Goal: Communication & Community: Participate in discussion

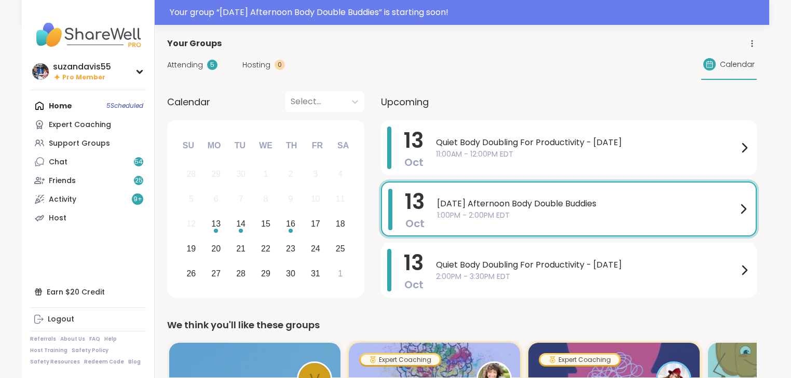
click at [477, 219] on span "1:00PM - 2:00PM EDT" at bounding box center [587, 215] width 300 height 11
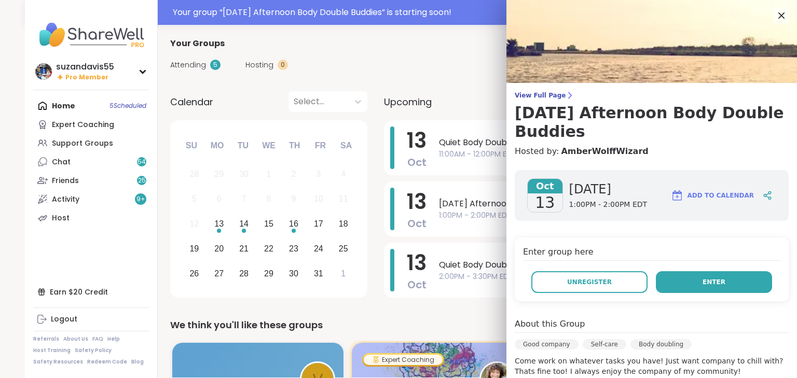
click at [708, 283] on span "Enter" at bounding box center [714, 282] width 23 height 9
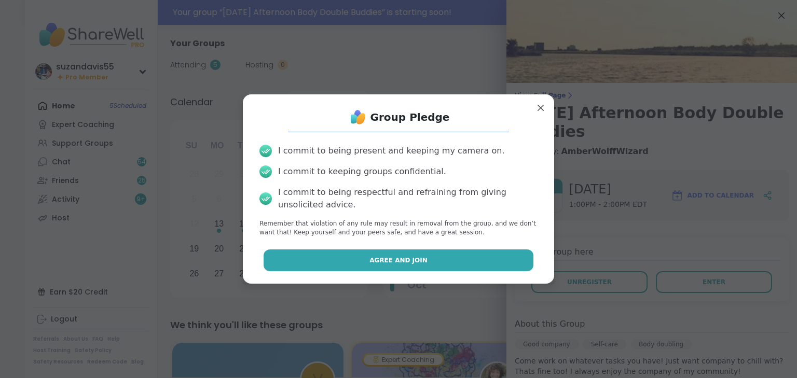
click at [449, 263] on button "Agree and Join" at bounding box center [399, 261] width 270 height 22
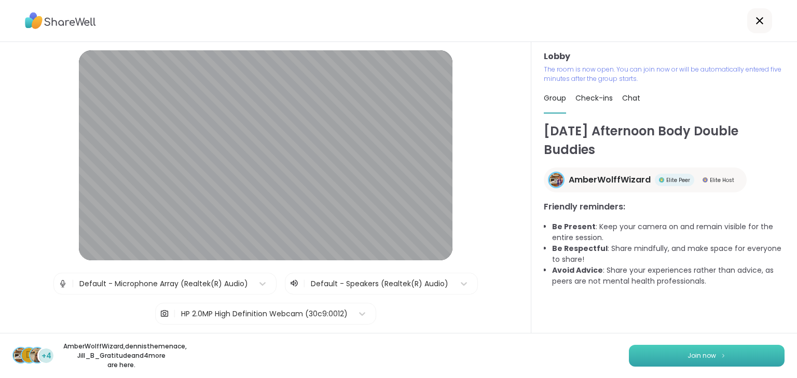
click at [702, 353] on span "Join now" at bounding box center [702, 355] width 29 height 9
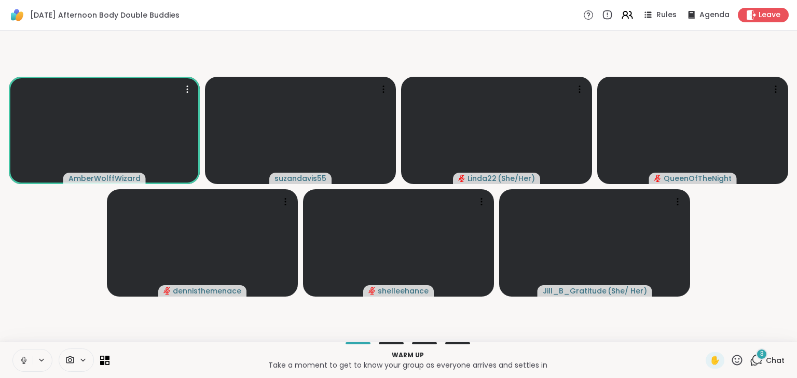
click at [760, 358] on span "3" at bounding box center [762, 354] width 4 height 9
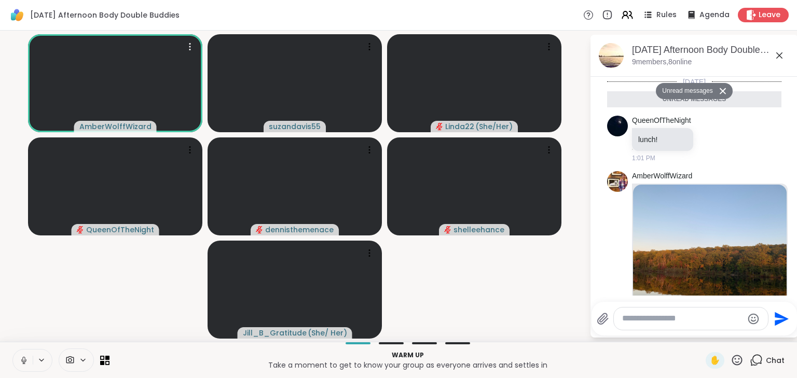
scroll to position [202, 0]
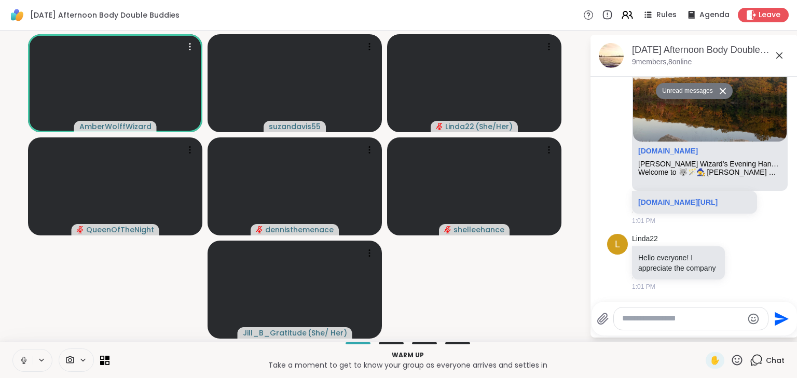
click at [650, 320] on textarea "Type your message" at bounding box center [682, 318] width 121 height 11
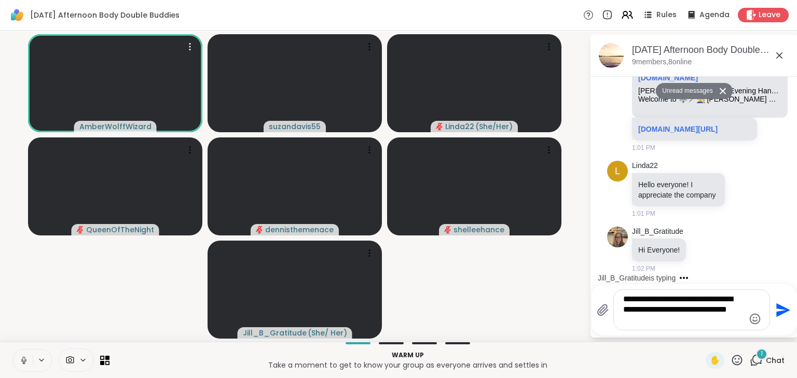
scroll to position [250, 0]
type textarea "**********"
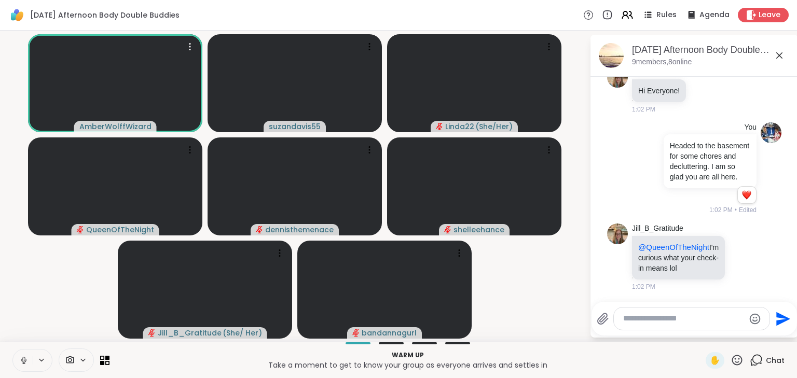
scroll to position [445, 0]
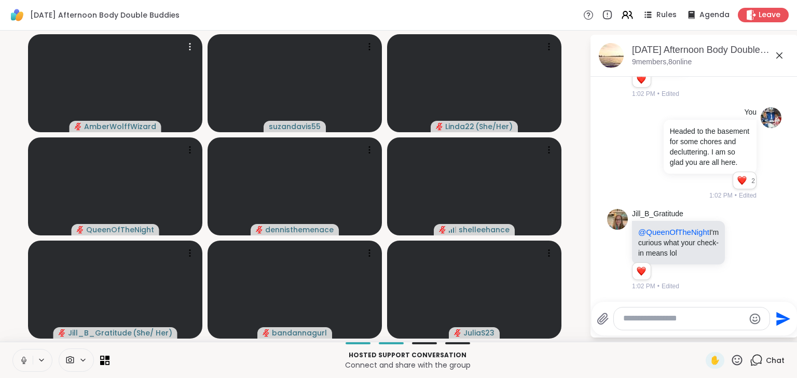
click at [24, 357] on icon at bounding box center [23, 359] width 3 height 5
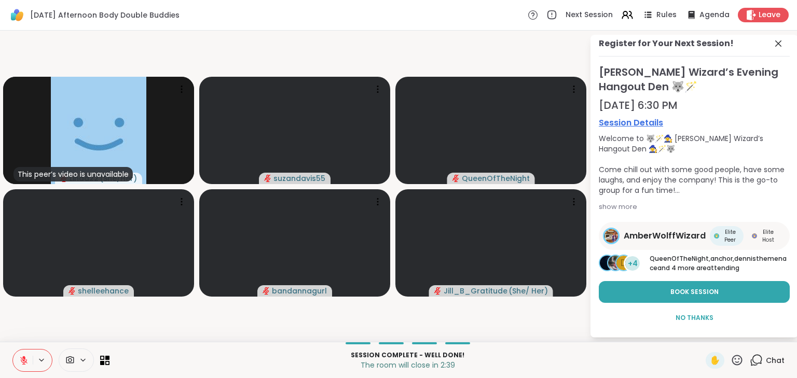
scroll to position [14, 0]
click at [702, 291] on span "Book Session" at bounding box center [695, 292] width 48 height 9
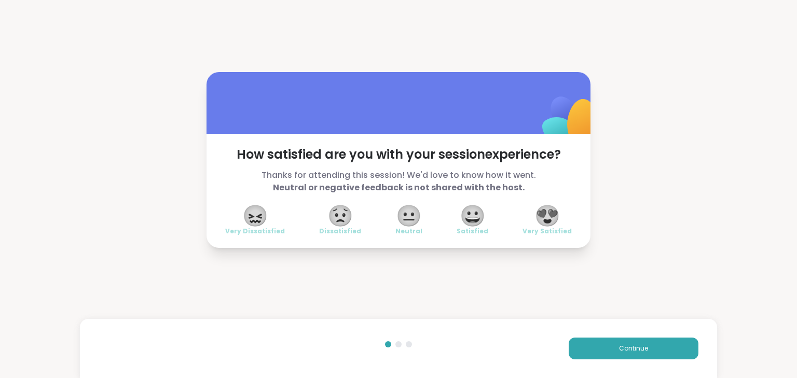
click at [551, 214] on span "😍" at bounding box center [548, 216] width 26 height 19
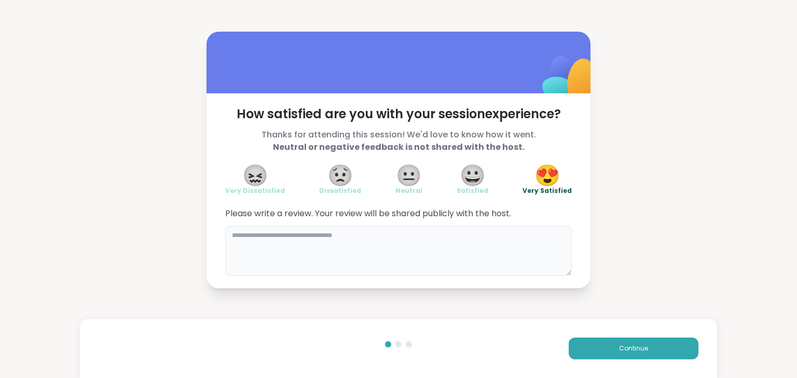
click at [482, 242] on textarea at bounding box center [398, 251] width 347 height 50
type textarea "**********"
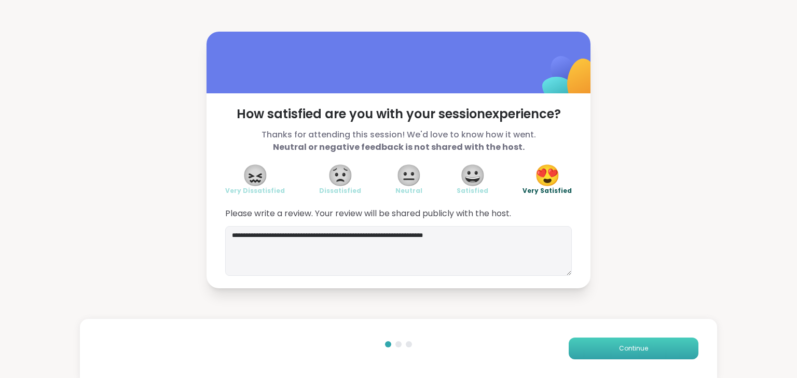
click at [645, 347] on button "Continue" at bounding box center [634, 349] width 130 height 22
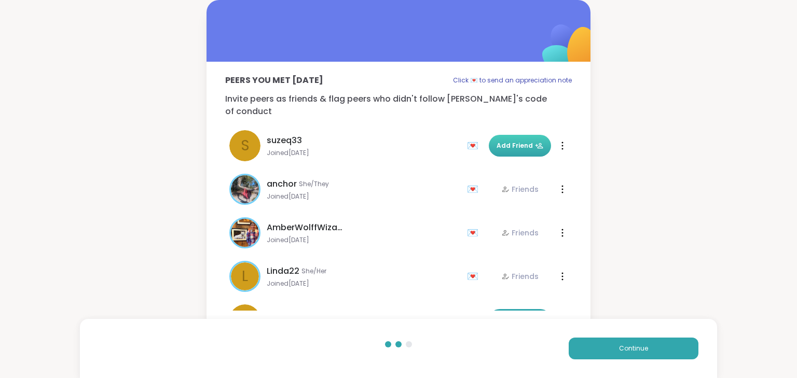
click at [513, 141] on span "Add Friend" at bounding box center [520, 145] width 47 height 9
click at [619, 355] on button "Continue" at bounding box center [634, 349] width 130 height 22
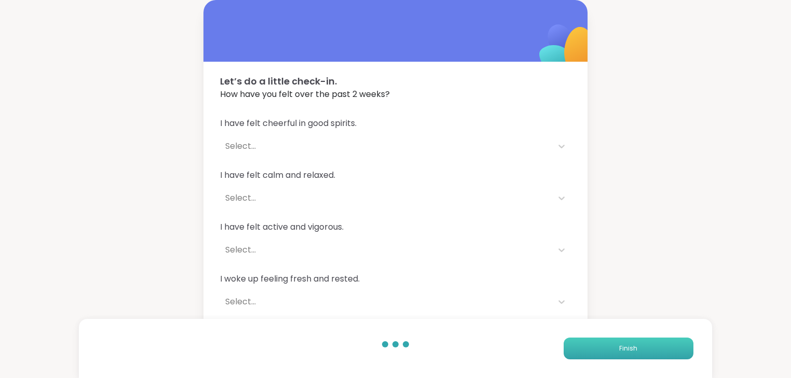
click at [621, 349] on span "Finish" at bounding box center [628, 348] width 18 height 9
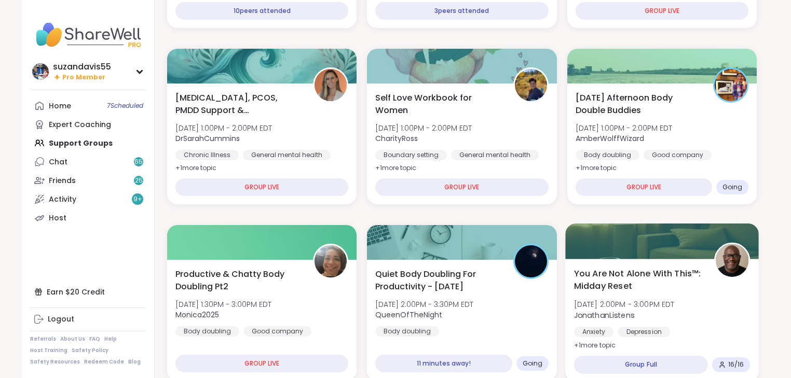
scroll to position [374, 0]
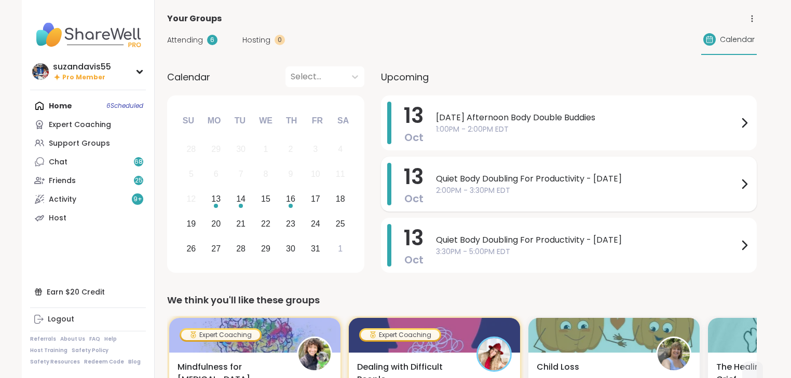
drag, startPoint x: 484, startPoint y: 179, endPoint x: 489, endPoint y: 176, distance: 5.3
click at [485, 179] on span "Quiet Body Doubling For Productivity - [DATE]" at bounding box center [587, 179] width 302 height 12
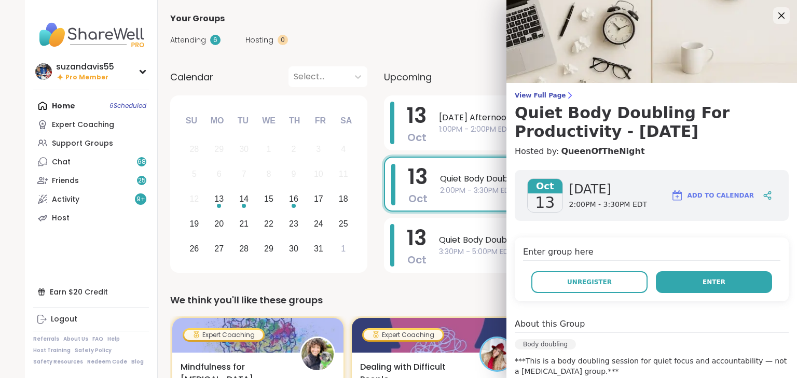
click at [703, 286] on span "Enter" at bounding box center [714, 282] width 23 height 9
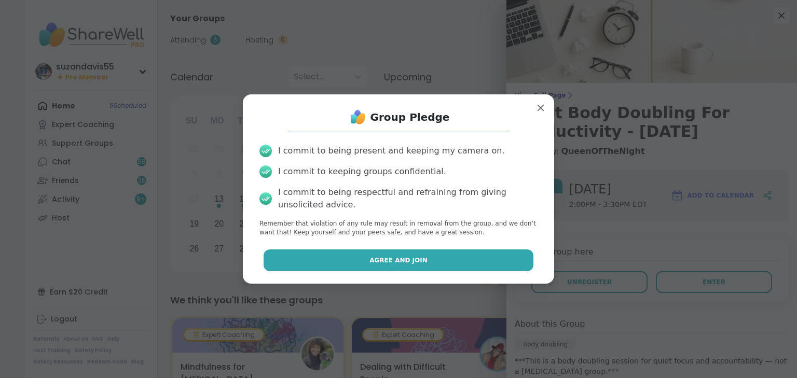
click at [438, 256] on button "Agree and Join" at bounding box center [399, 261] width 270 height 22
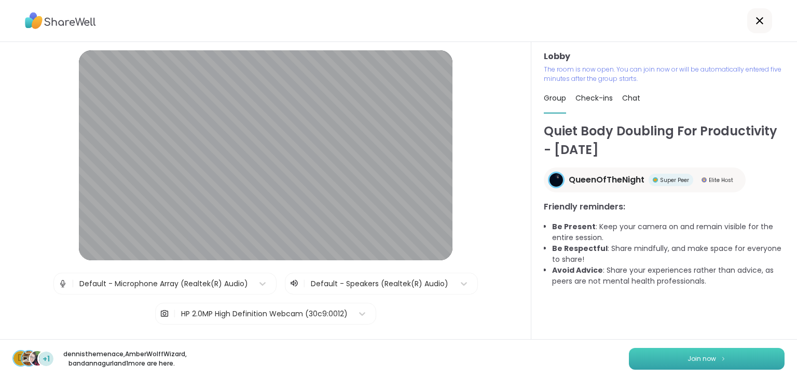
click at [720, 356] on img at bounding box center [723, 359] width 6 height 6
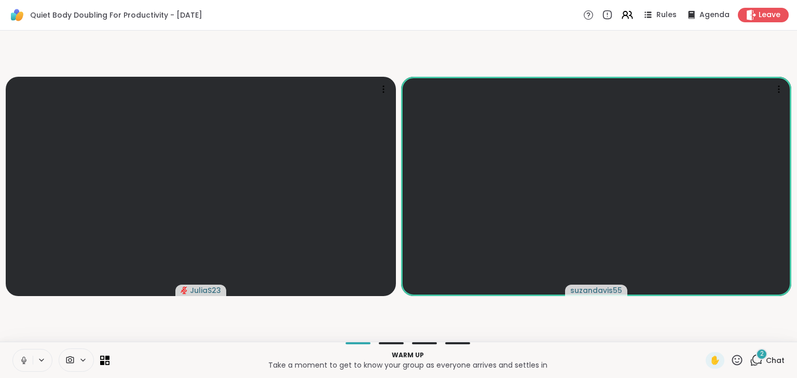
click at [27, 361] on icon at bounding box center [23, 360] width 9 height 9
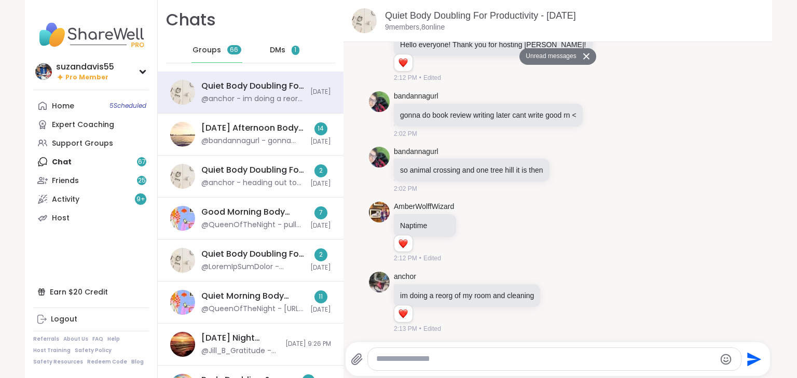
click at [271, 50] on span "DMs" at bounding box center [278, 50] width 16 height 10
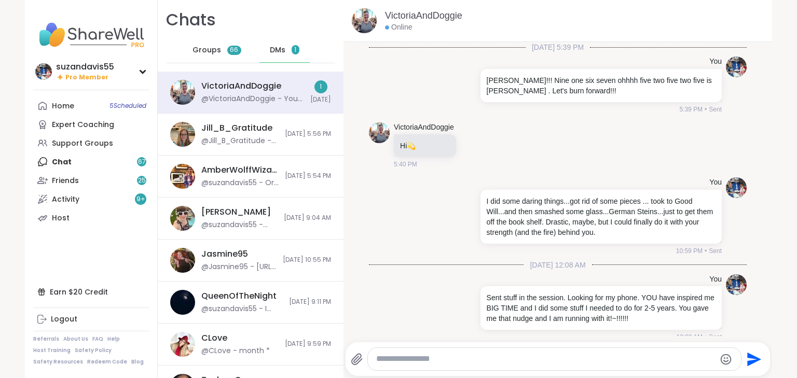
scroll to position [1212, 0]
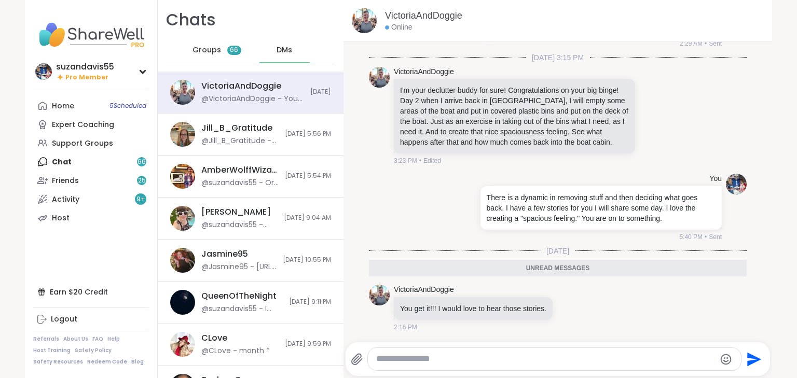
click at [402, 356] on textarea "Type your message" at bounding box center [545, 359] width 339 height 11
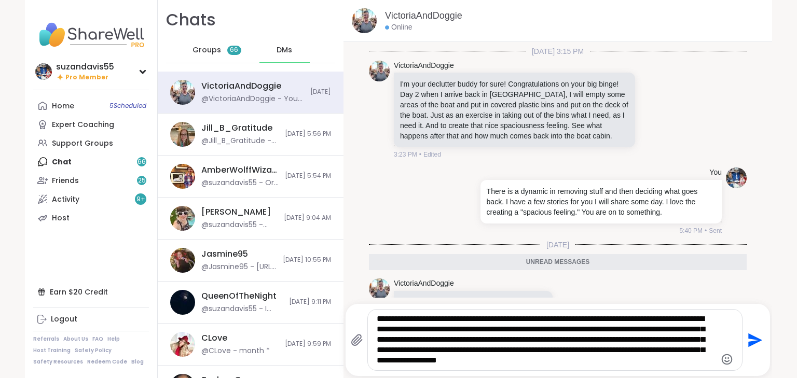
type textarea "**********"
click at [748, 338] on icon "Send" at bounding box center [755, 340] width 14 height 14
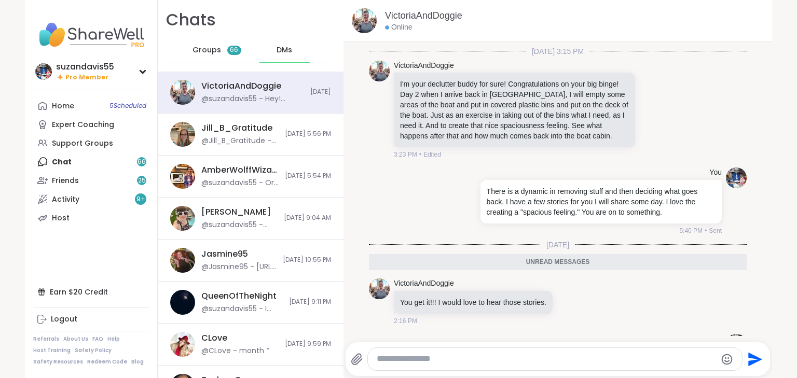
scroll to position [1305, 0]
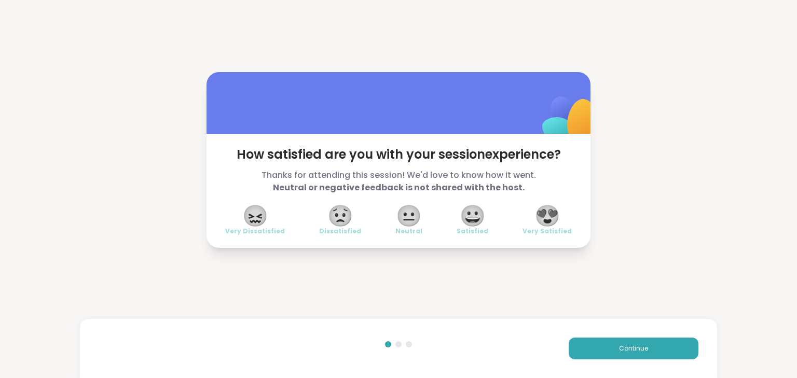
click at [553, 216] on span "😍" at bounding box center [548, 216] width 26 height 19
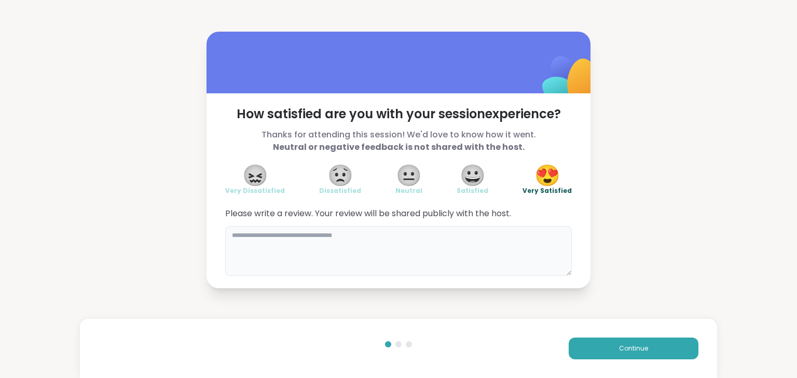
click at [524, 244] on textarea at bounding box center [398, 251] width 347 height 50
type textarea "**********"
click at [623, 344] on span "Continue" at bounding box center [633, 348] width 29 height 9
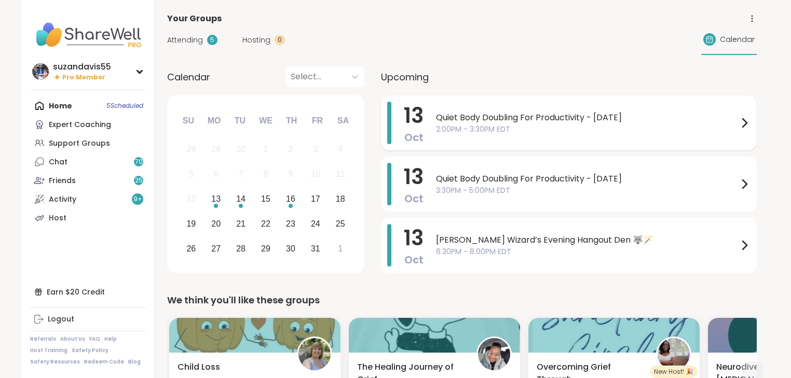
click at [518, 124] on span "2:00PM - 3:30PM EDT" at bounding box center [587, 129] width 302 height 11
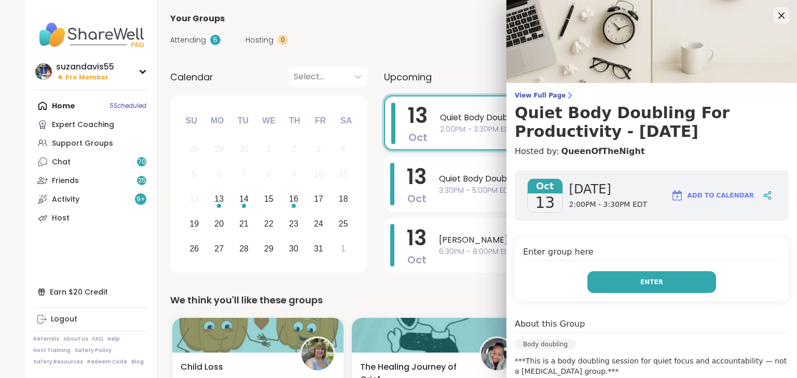
click at [640, 282] on span "Enter" at bounding box center [651, 282] width 23 height 9
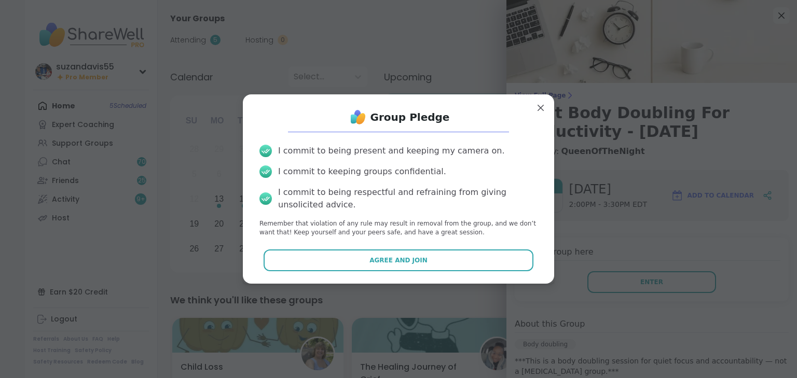
click at [455, 259] on button "Agree and Join" at bounding box center [399, 261] width 270 height 22
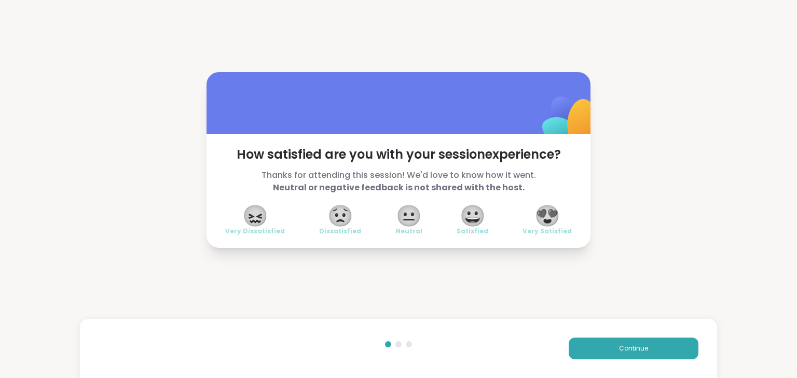
drag, startPoint x: 798, startPoint y: 30, endPoint x: 660, endPoint y: 27, distance: 137.6
click at [790, 25] on html "How satisfied are you with your session experience? Thanks for attending this s…" at bounding box center [398, 189] width 797 height 378
click at [555, 219] on span "😍" at bounding box center [548, 216] width 26 height 19
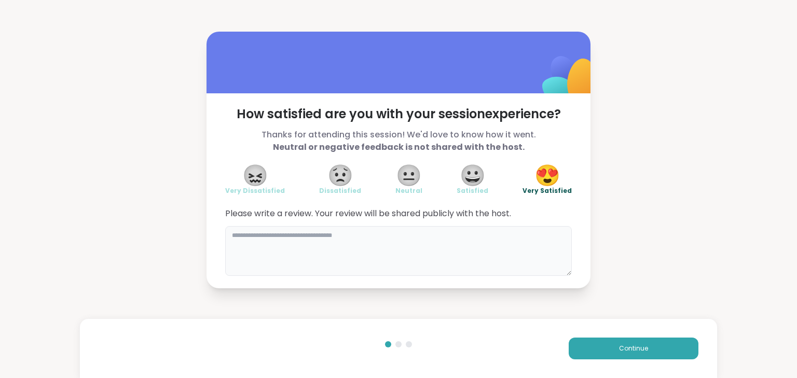
click at [456, 258] on textarea at bounding box center [398, 251] width 347 height 50
type textarea "**********"
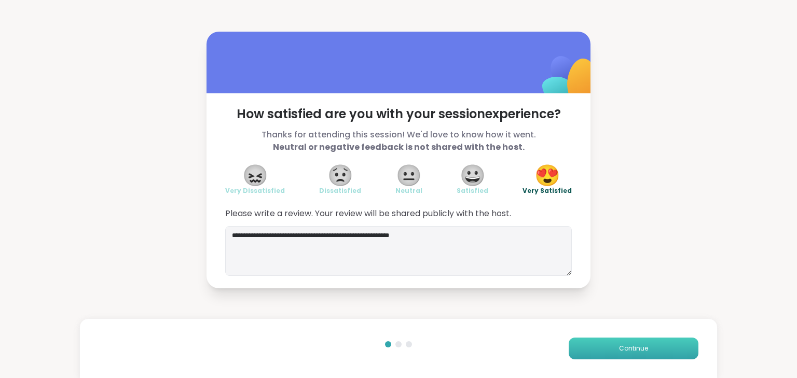
click at [629, 353] on button "Continue" at bounding box center [634, 349] width 130 height 22
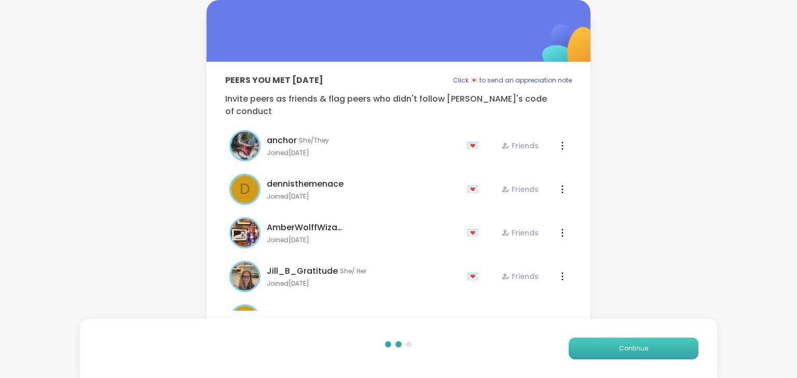
click at [644, 349] on button "Continue" at bounding box center [634, 349] width 130 height 22
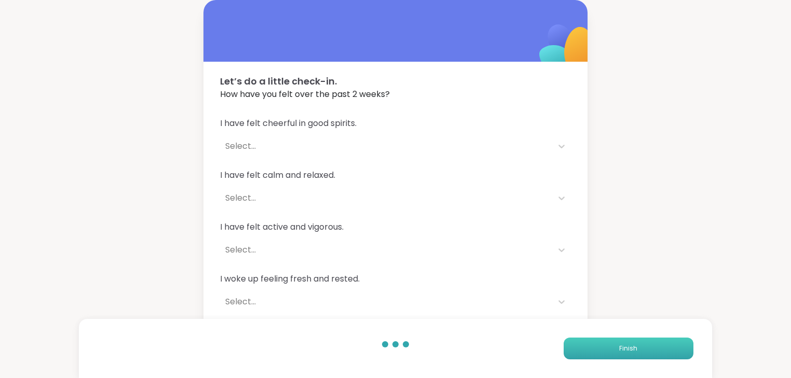
click at [644, 349] on button "Finish" at bounding box center [629, 349] width 130 height 22
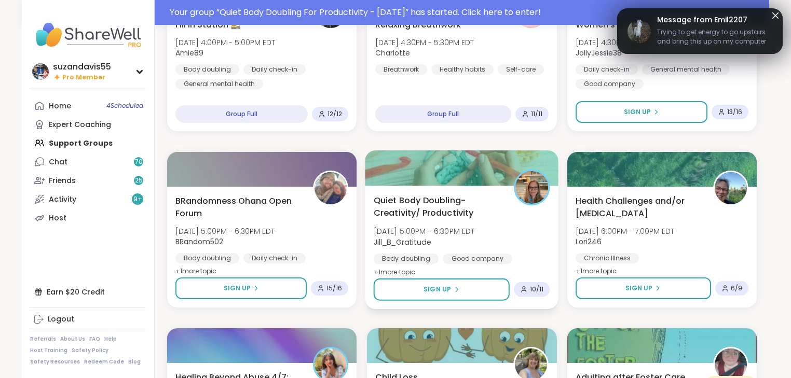
scroll to position [540, 0]
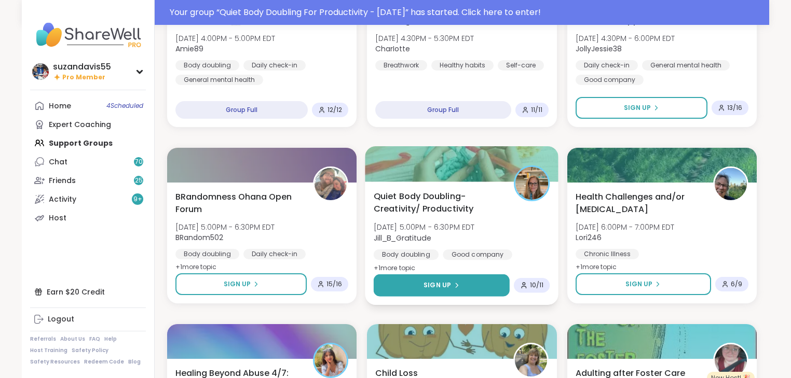
click at [428, 283] on span "Sign Up" at bounding box center [438, 285] width 28 height 9
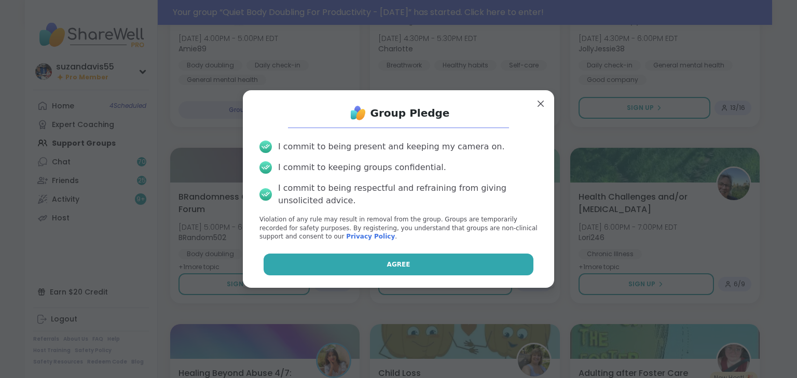
click at [419, 257] on button "Agree" at bounding box center [399, 265] width 270 height 22
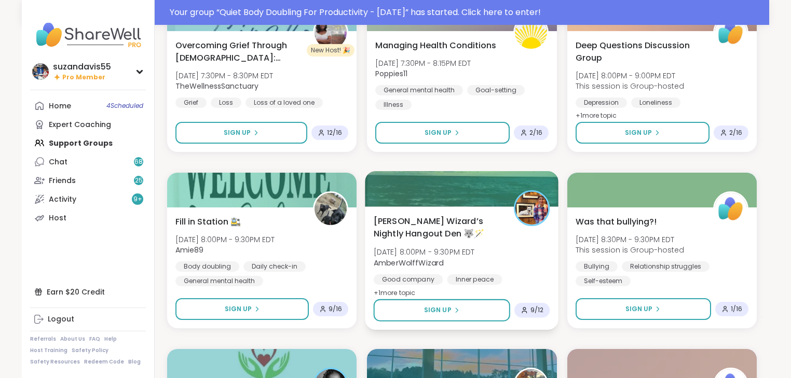
scroll to position [1578, 0]
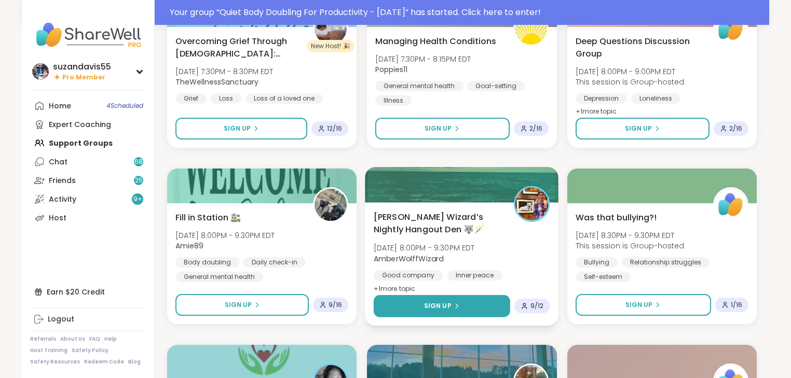
click at [438, 309] on span "Sign Up" at bounding box center [438, 306] width 28 height 9
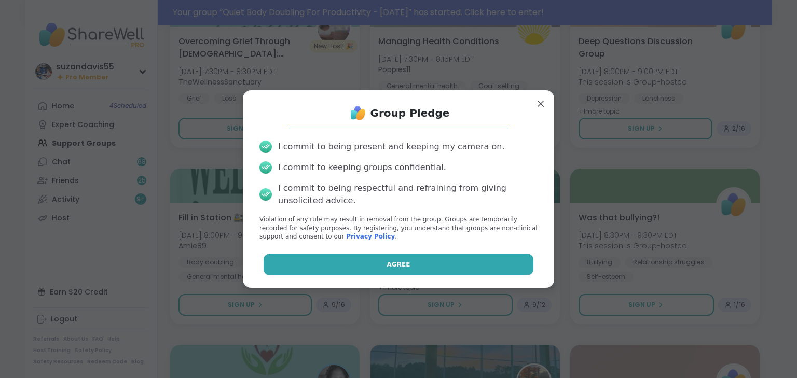
click at [393, 264] on span "Agree" at bounding box center [398, 264] width 23 height 9
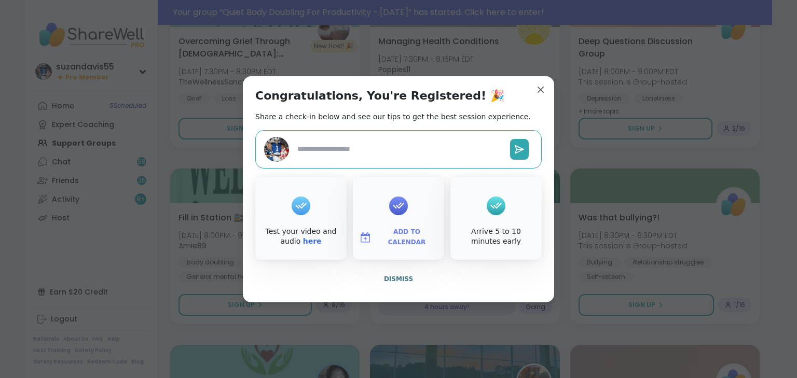
click at [391, 236] on span "Add to Calendar" at bounding box center [407, 237] width 62 height 20
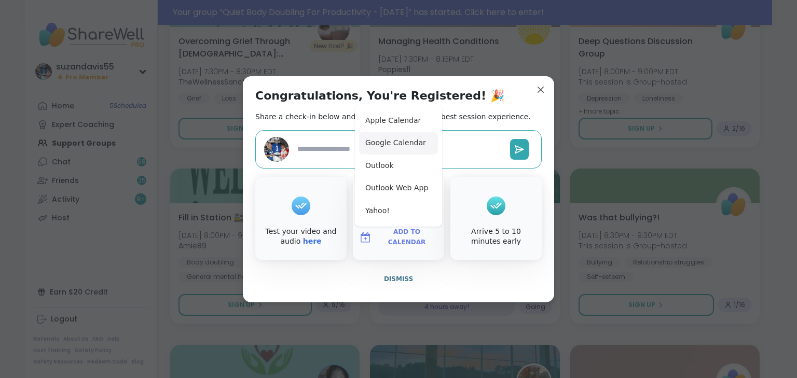
click at [399, 147] on button "Google Calendar" at bounding box center [398, 143] width 79 height 23
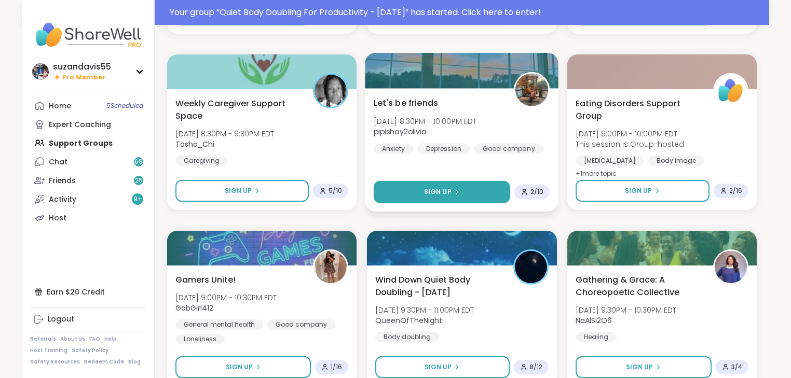
scroll to position [1919, 0]
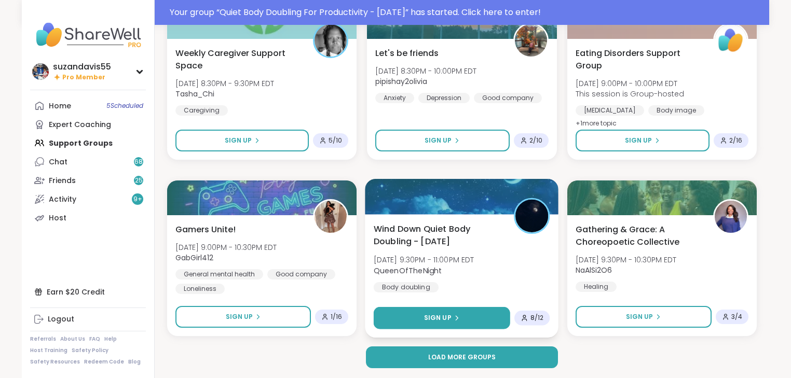
click at [437, 319] on span "Sign Up" at bounding box center [438, 317] width 28 height 9
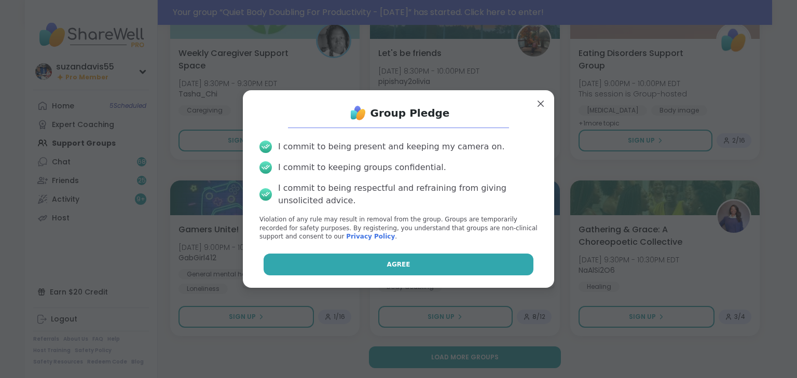
click at [397, 268] on span "Agree" at bounding box center [398, 264] width 23 height 9
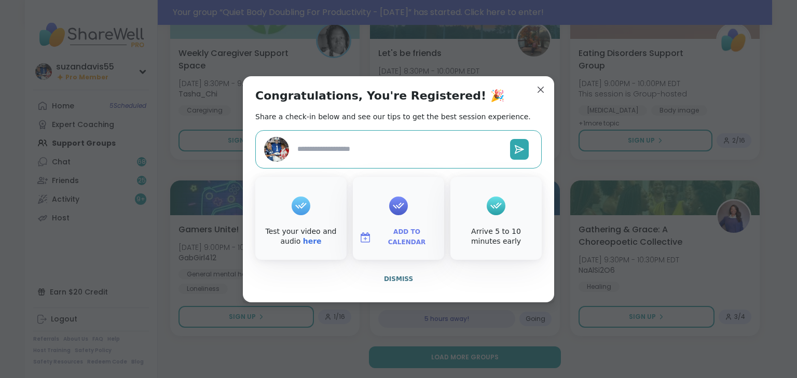
type textarea "*"
click at [411, 235] on span "Add to Calendar" at bounding box center [407, 237] width 62 height 20
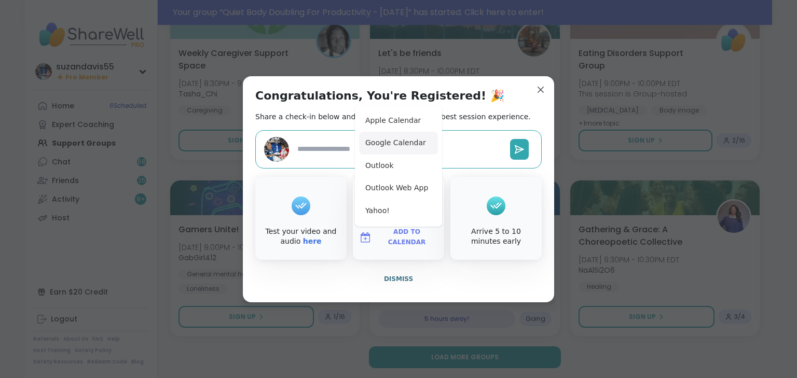
click at [406, 141] on button "Google Calendar" at bounding box center [398, 143] width 79 height 23
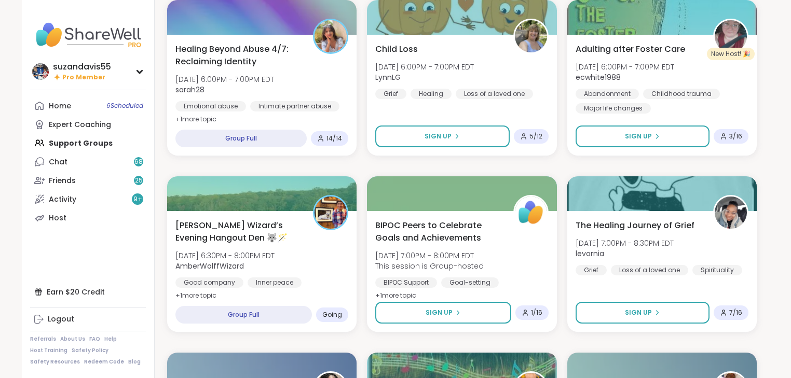
scroll to position [814, 0]
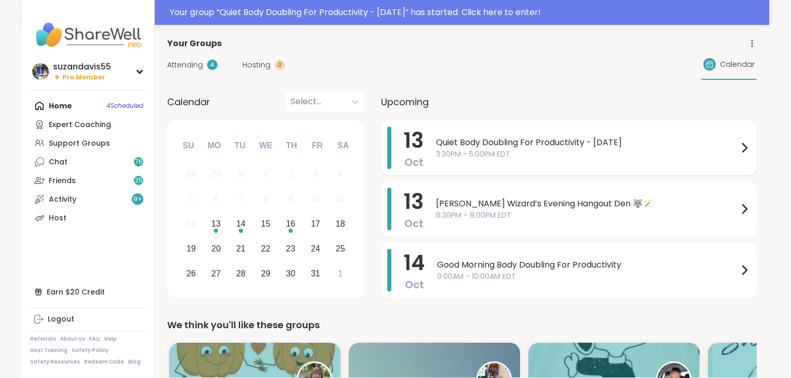
click at [520, 152] on span "3:30PM - 5:00PM EDT" at bounding box center [587, 154] width 302 height 11
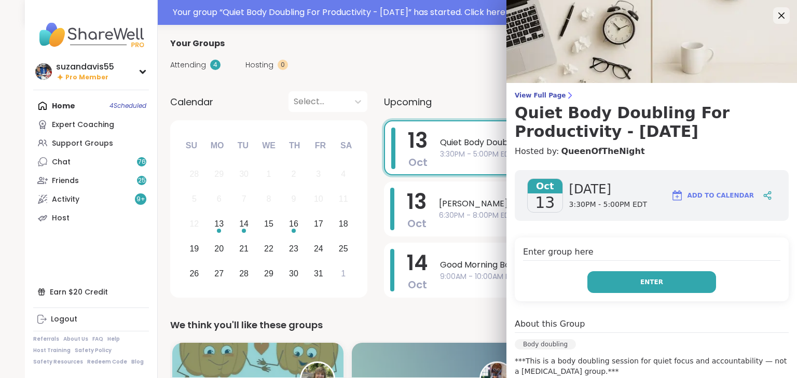
click at [617, 281] on button "Enter" at bounding box center [652, 282] width 129 height 22
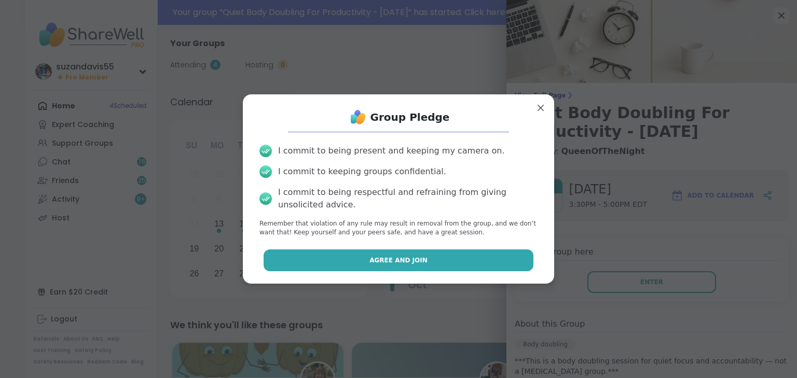
click at [453, 261] on button "Agree and Join" at bounding box center [399, 261] width 270 height 22
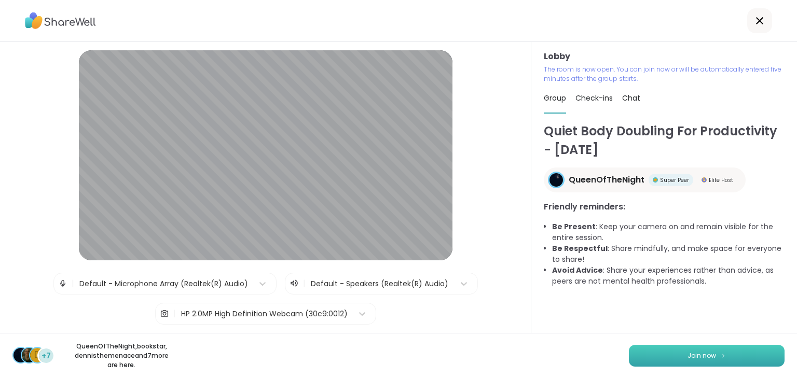
click at [704, 357] on span "Join now" at bounding box center [702, 355] width 29 height 9
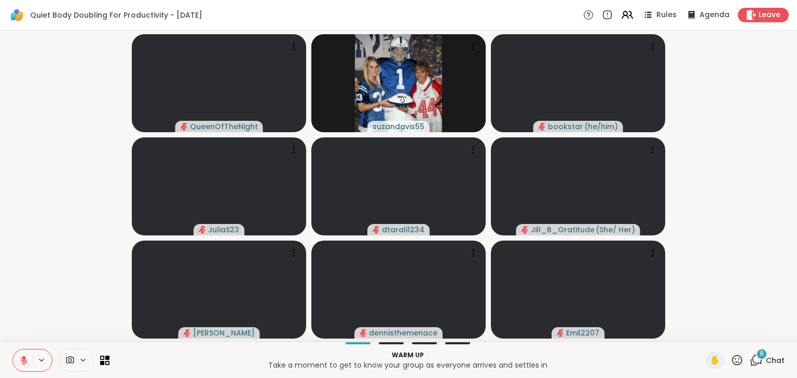
click at [756, 359] on div "8" at bounding box center [761, 354] width 11 height 11
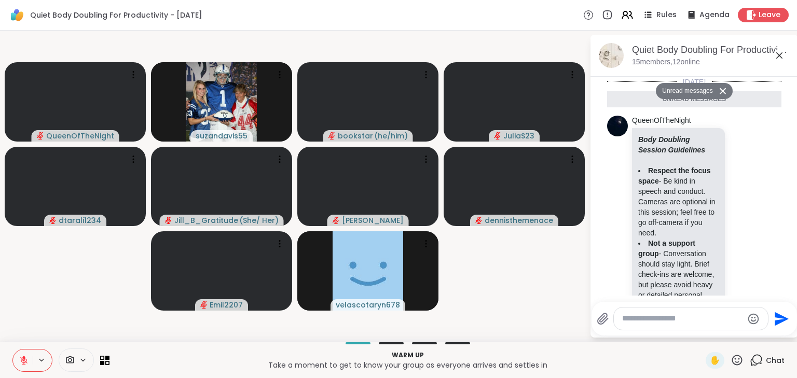
scroll to position [1590, 0]
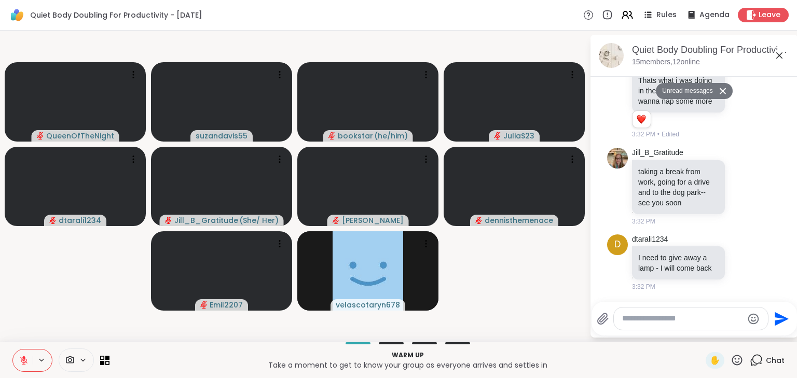
click at [629, 322] on textarea "Type your message" at bounding box center [682, 318] width 121 height 11
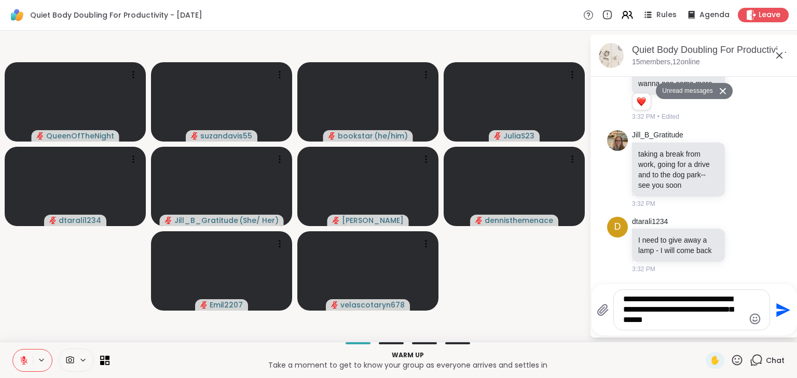
scroll to position [1623, 0]
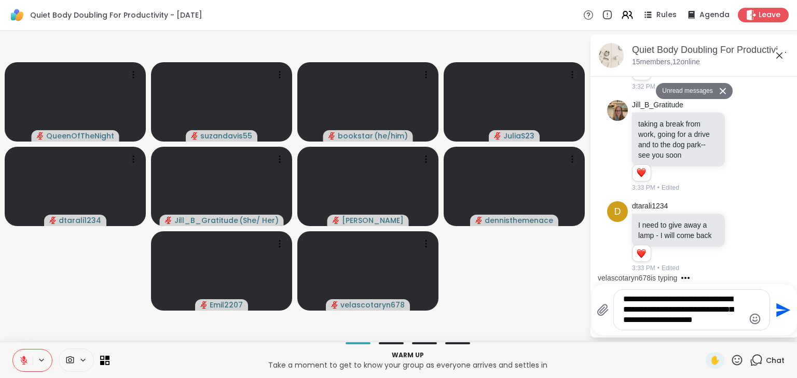
type textarea "**********"
click at [782, 314] on icon "Send" at bounding box center [782, 310] width 17 height 17
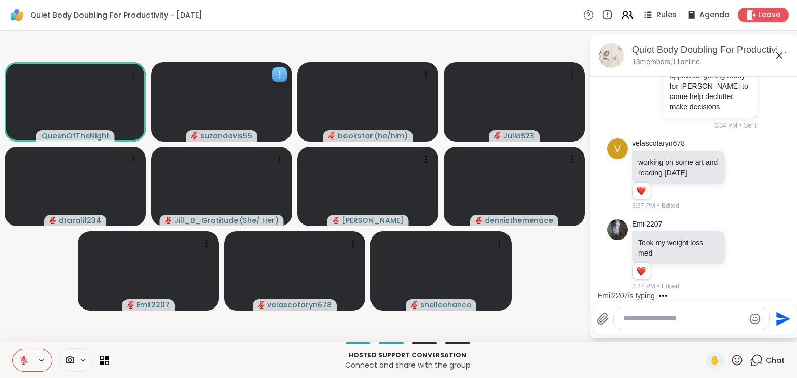
scroll to position [1848, 0]
click at [21, 360] on icon at bounding box center [23, 360] width 9 height 9
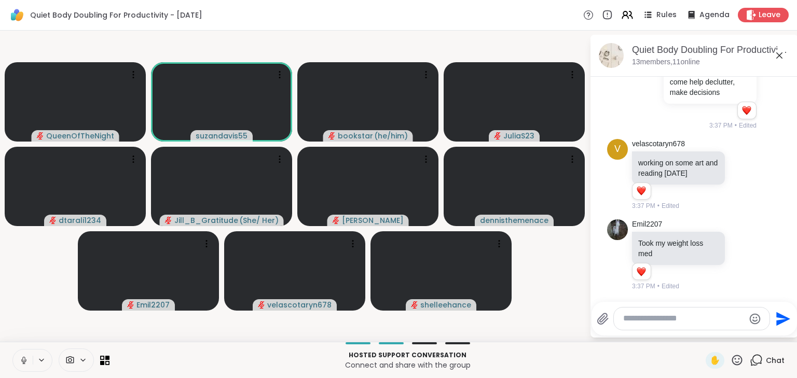
click at [28, 359] on icon at bounding box center [23, 360] width 9 height 9
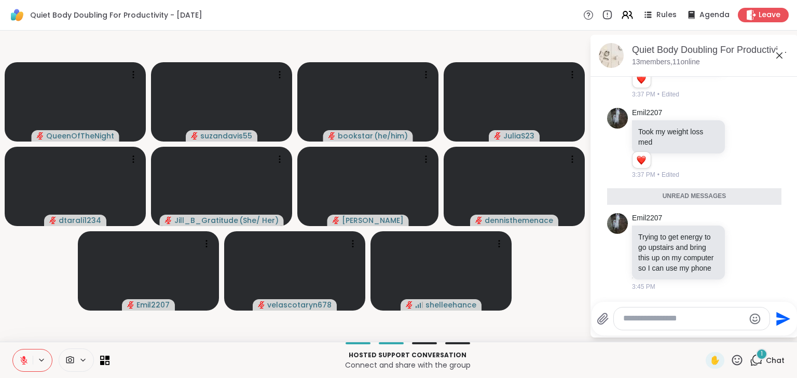
scroll to position [1964, 0]
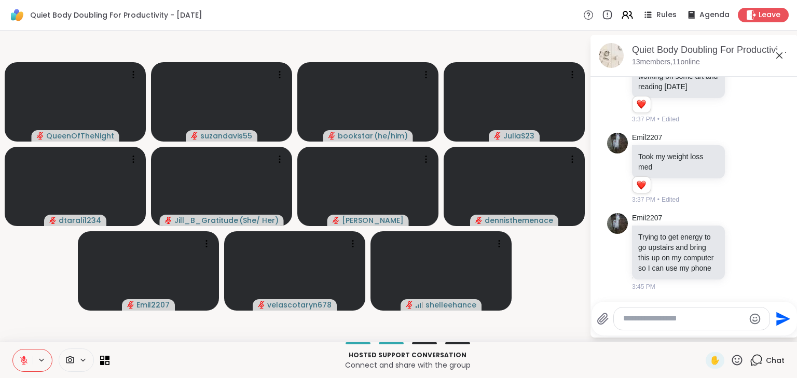
click at [22, 361] on icon at bounding box center [23, 360] width 9 height 9
click at [22, 362] on icon at bounding box center [23, 360] width 5 height 3
click at [650, 314] on textarea "Type your message" at bounding box center [683, 318] width 121 height 11
type textarea "*"
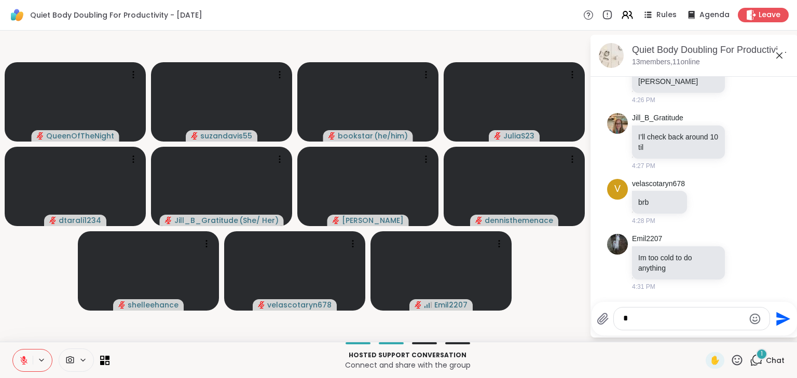
scroll to position [2747, 0]
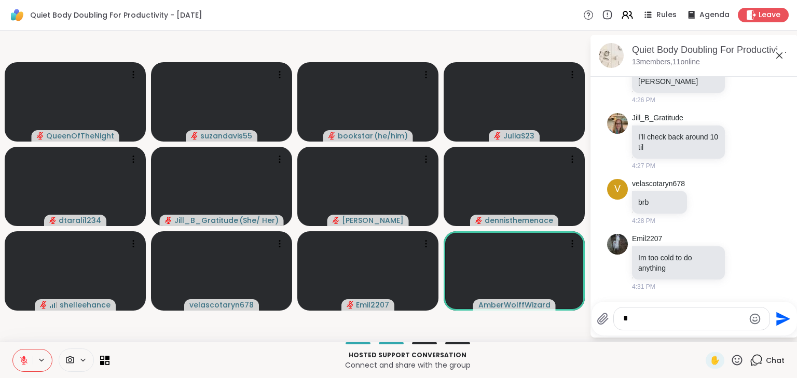
click at [28, 365] on icon at bounding box center [23, 360] width 9 height 9
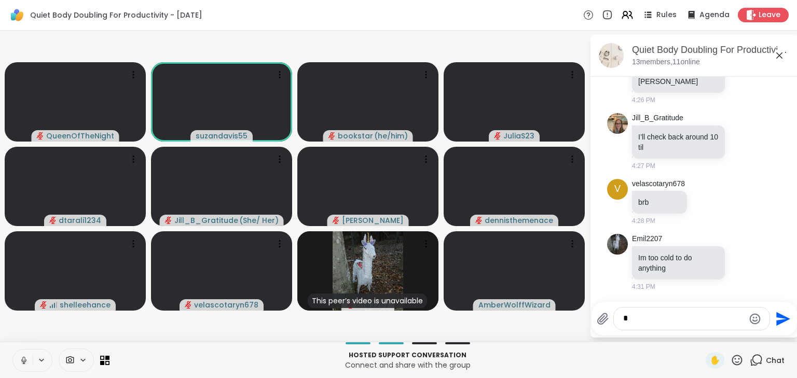
scroll to position [2823, 0]
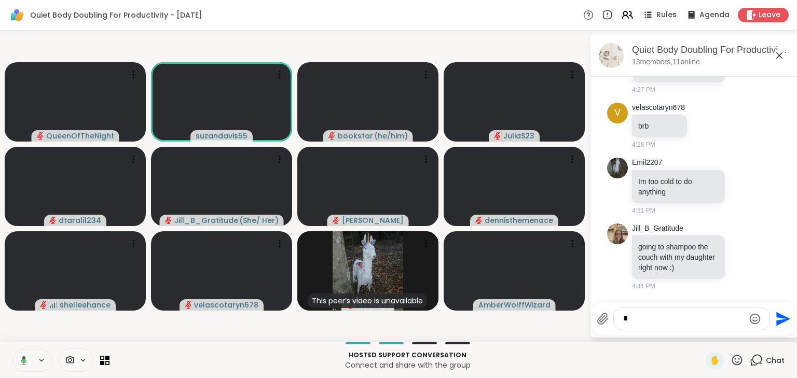
click at [25, 361] on icon at bounding box center [22, 360] width 9 height 9
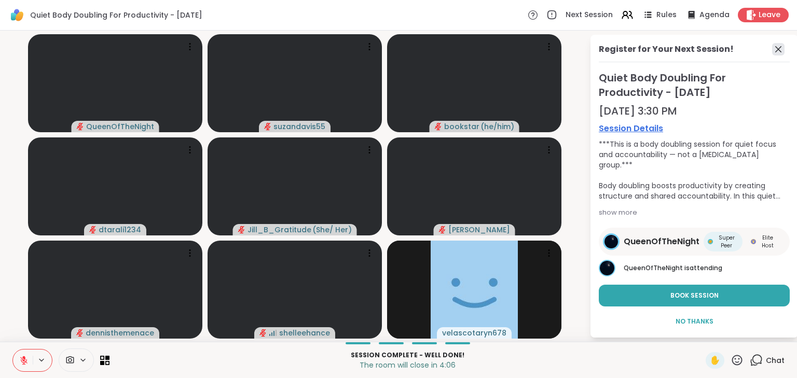
click at [772, 48] on icon at bounding box center [778, 49] width 12 height 12
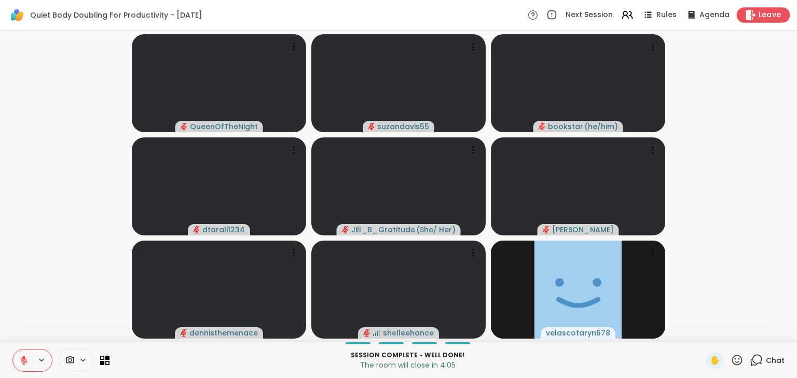
click at [766, 11] on span "Leave" at bounding box center [770, 15] width 23 height 11
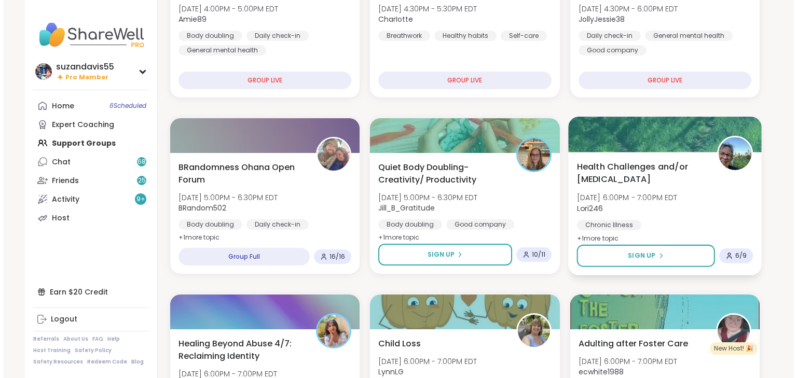
scroll to position [415, 0]
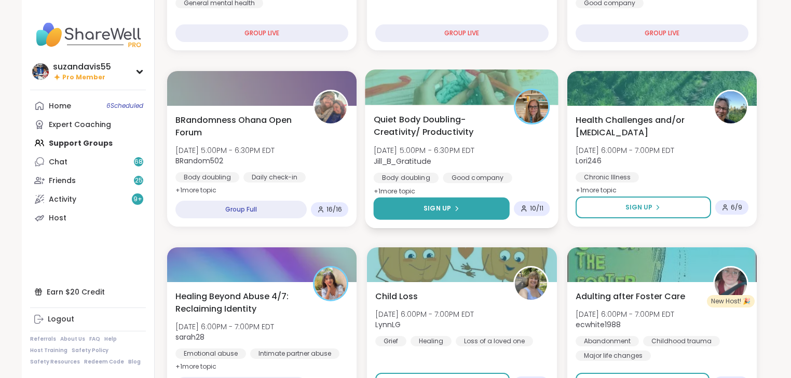
click at [445, 204] on span "Sign Up" at bounding box center [438, 208] width 28 height 9
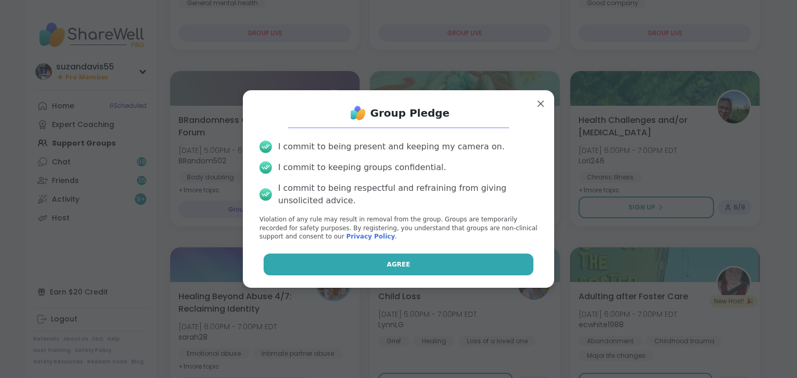
click at [412, 269] on button "Agree" at bounding box center [399, 265] width 270 height 22
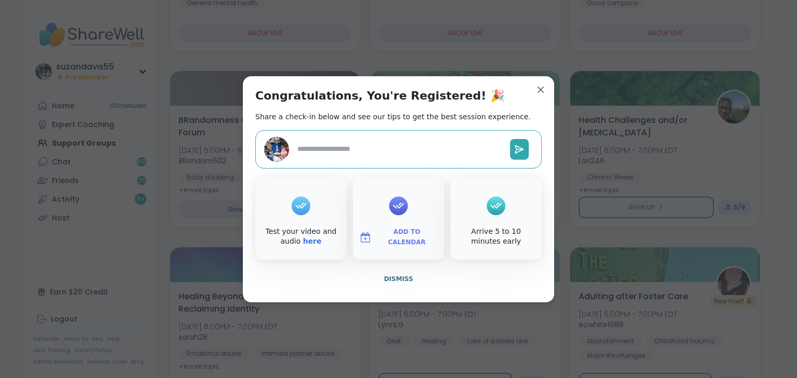
type textarea "*"
click at [405, 239] on span "Add to Calendar" at bounding box center [407, 237] width 62 height 20
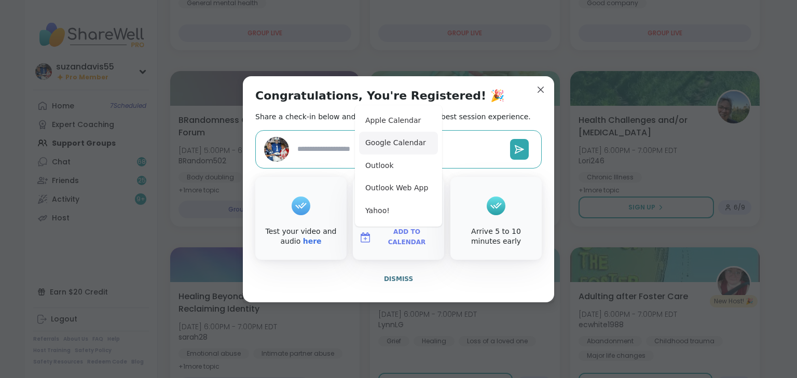
click at [378, 146] on button "Google Calendar" at bounding box center [398, 143] width 79 height 23
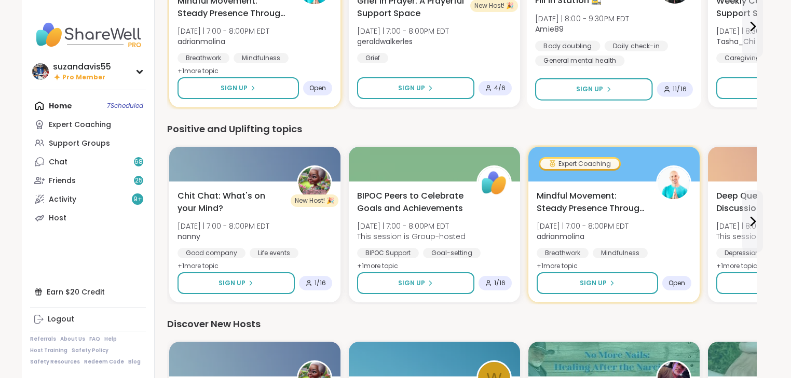
scroll to position [955, 0]
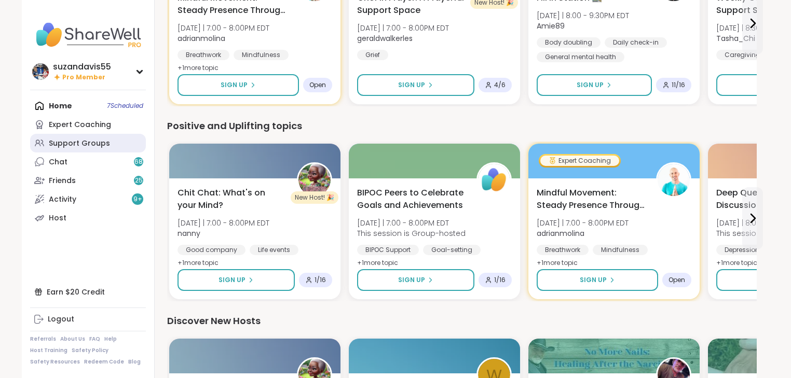
click at [67, 142] on div "Support Groups" at bounding box center [79, 144] width 61 height 10
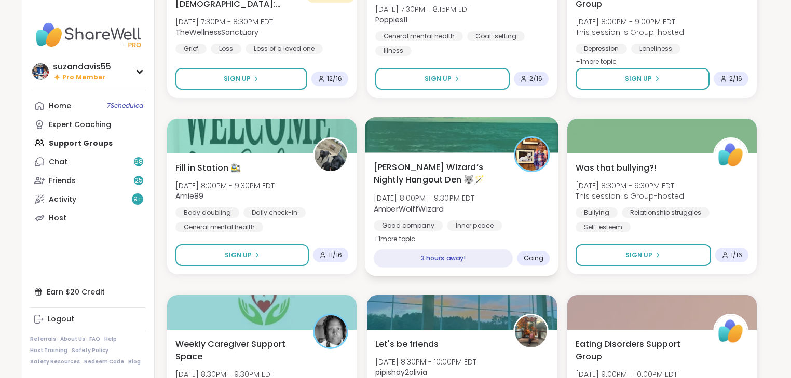
scroll to position [1412, 0]
